Goal: Task Accomplishment & Management: Use online tool/utility

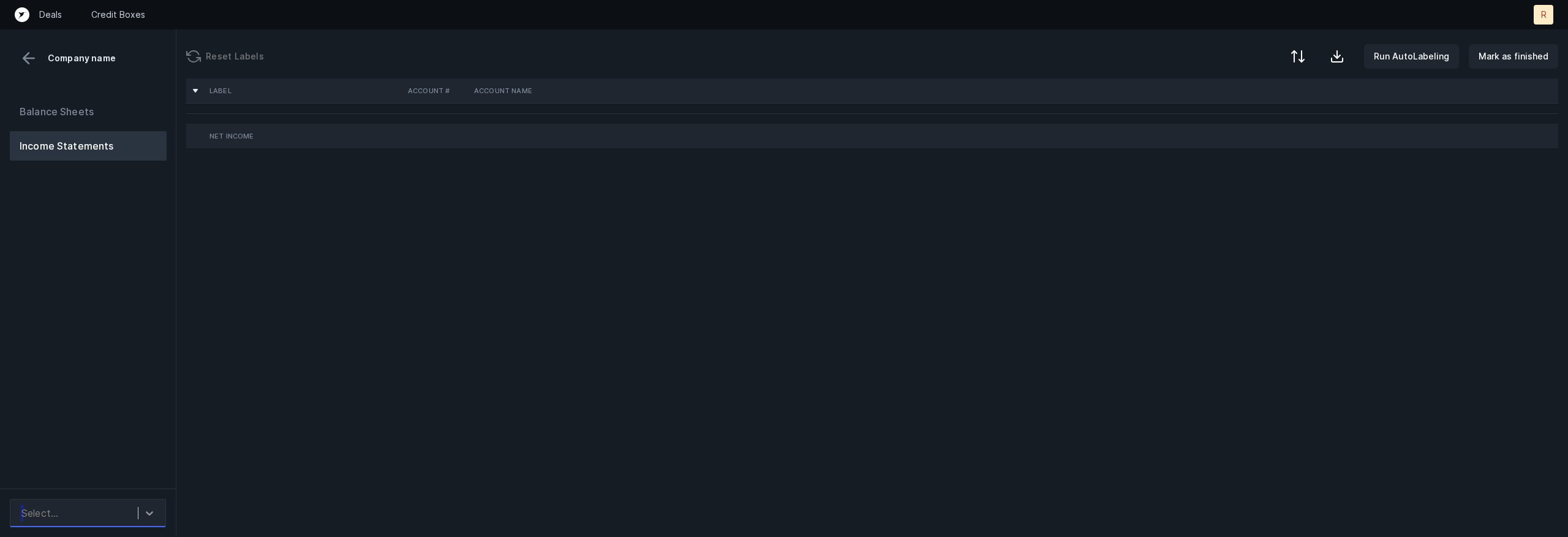
click at [140, 508] on div at bounding box center [149, 513] width 22 height 22
click at [126, 108] on button "Balance Sheets" at bounding box center [88, 111] width 156 height 29
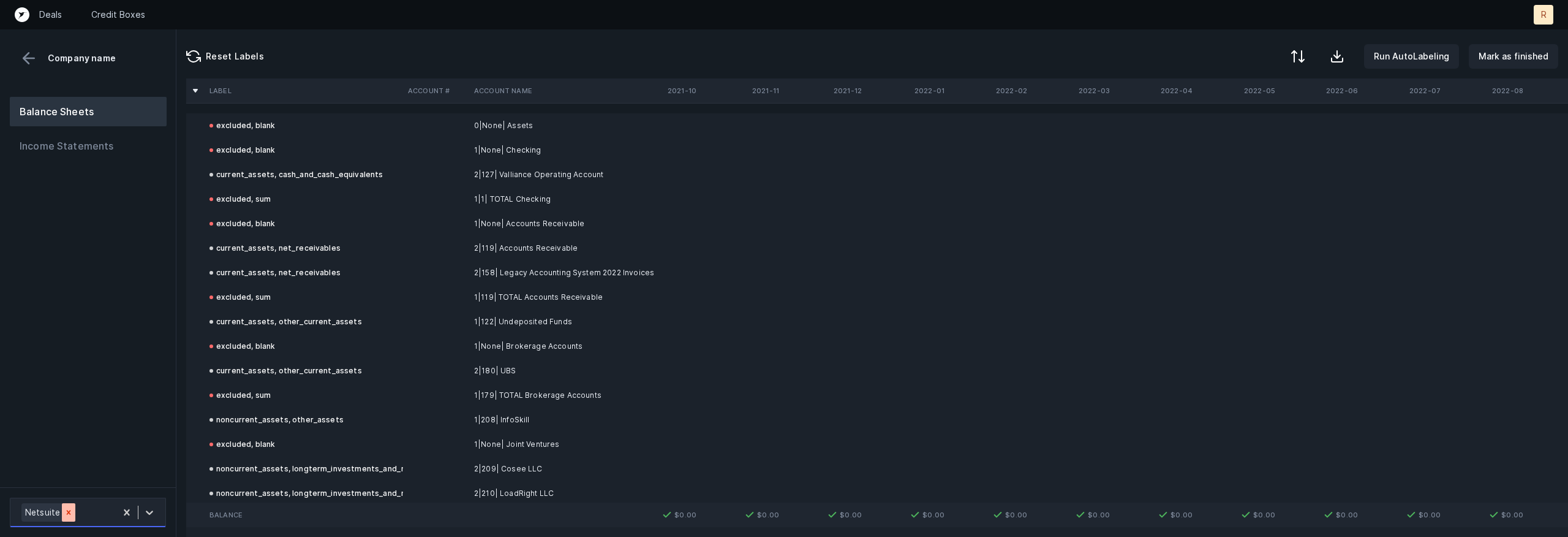
click at [70, 512] on icon at bounding box center [68, 512] width 9 height 9
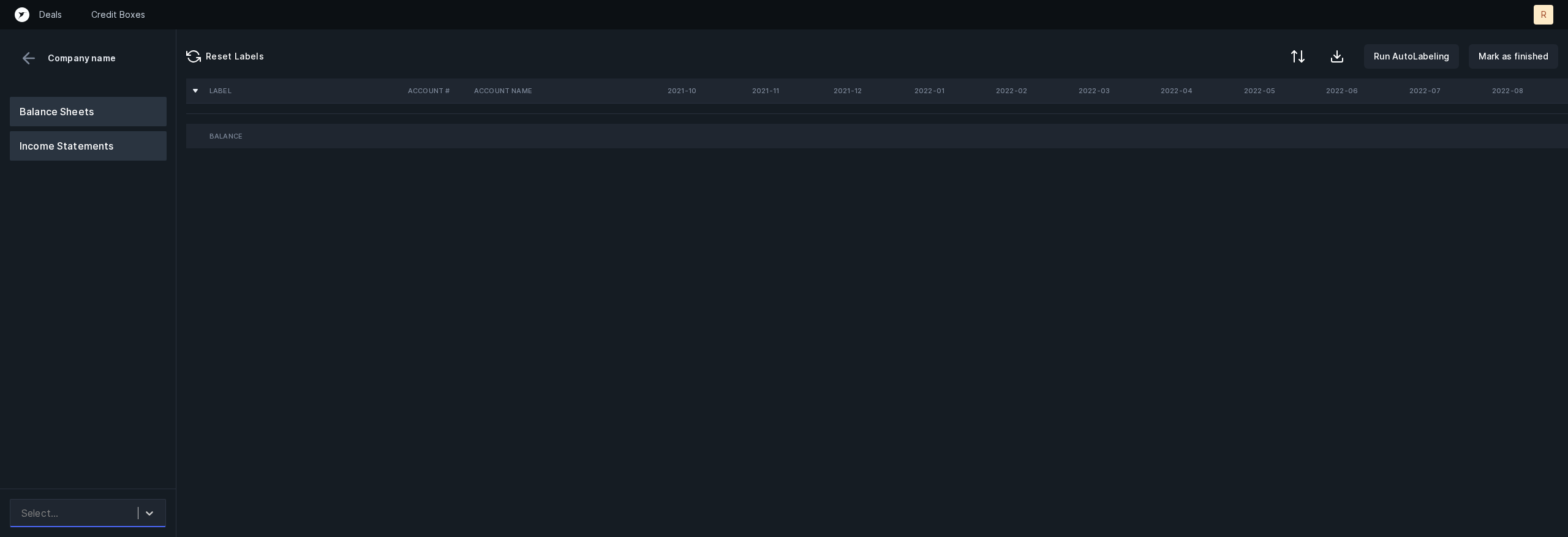
click at [86, 149] on button "Income Statements" at bounding box center [88, 146] width 156 height 29
click at [155, 535] on div "Select..." at bounding box center [88, 512] width 175 height 48
click at [155, 521] on div at bounding box center [149, 513] width 22 height 22
paste input "i don't know off the top of my head"
type input "i don't know off the top of my head"
